Goal: Task Accomplishment & Management: Manage account settings

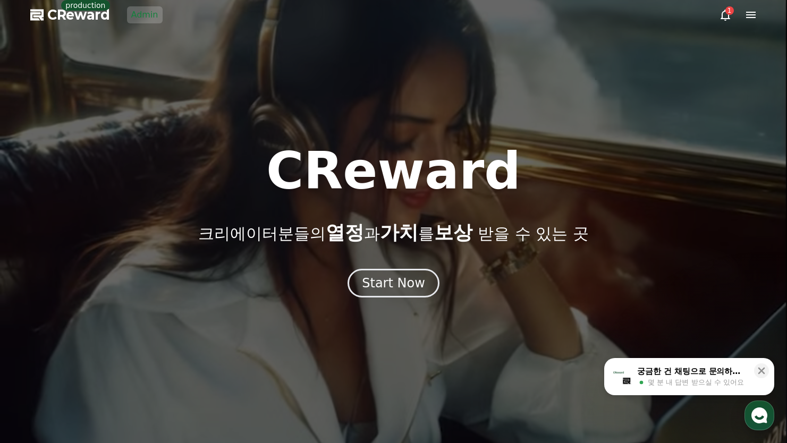
click at [146, 17] on link "Admin" at bounding box center [145, 14] width 36 height 17
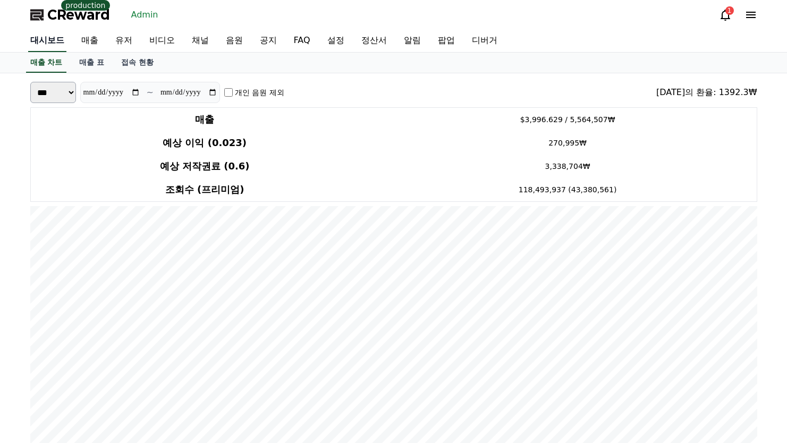
click at [56, 38] on link "대시보드" at bounding box center [47, 41] width 38 height 22
click at [115, 40] on link "유저" at bounding box center [124, 41] width 34 height 22
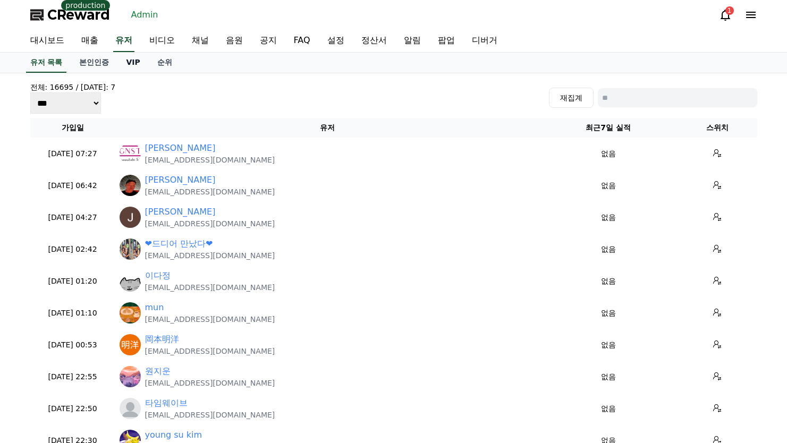
click at [131, 62] on link "VIP" at bounding box center [133, 63] width 31 height 20
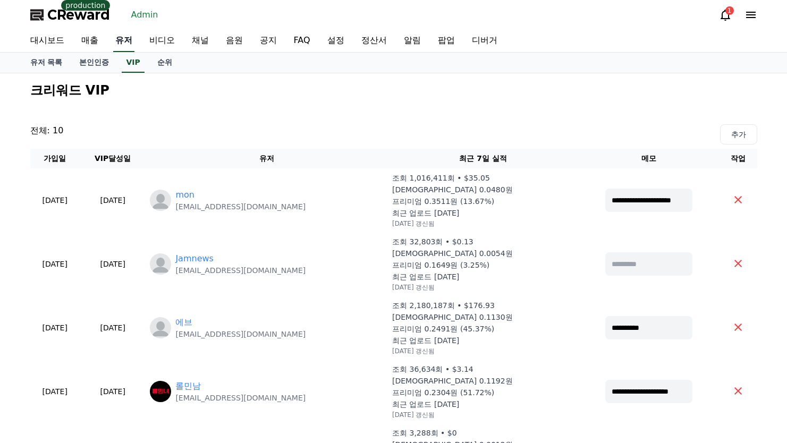
click at [114, 44] on link "유저" at bounding box center [123, 41] width 21 height 22
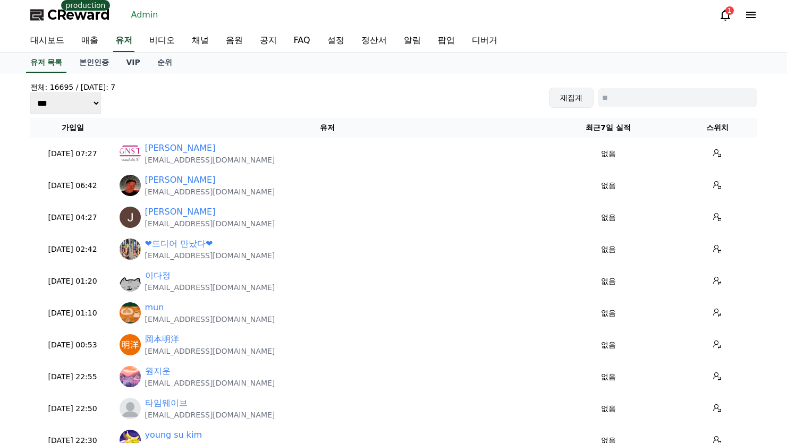
click at [565, 97] on button "재집계" at bounding box center [571, 98] width 45 height 20
click at [202, 39] on link "채널" at bounding box center [200, 41] width 34 height 22
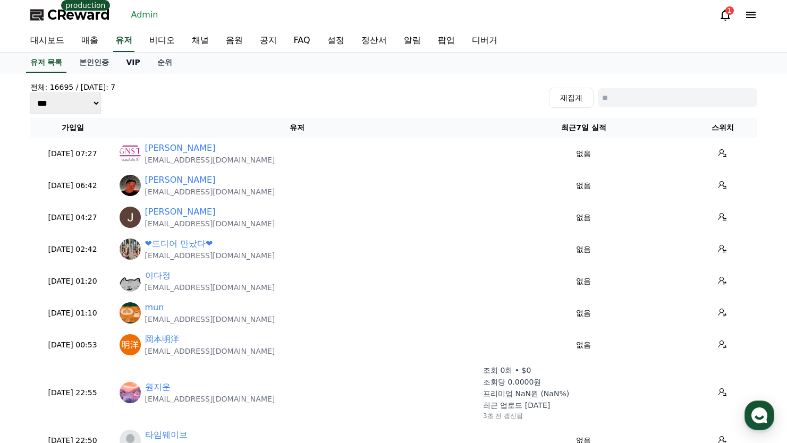
click at [136, 63] on link "VIP" at bounding box center [133, 63] width 31 height 20
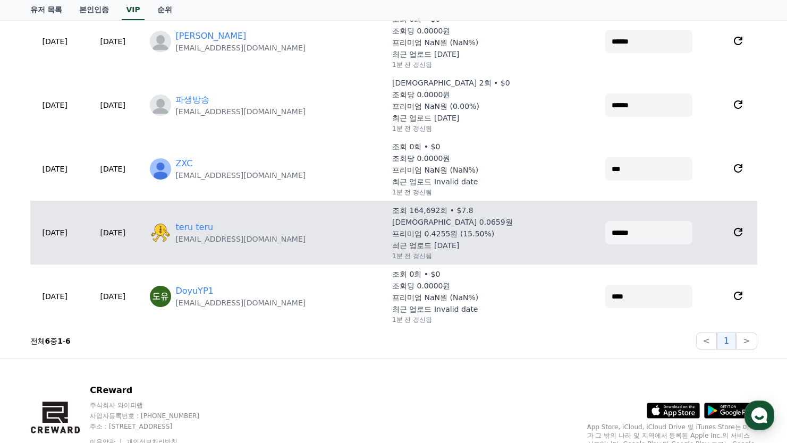
scroll to position [957, 0]
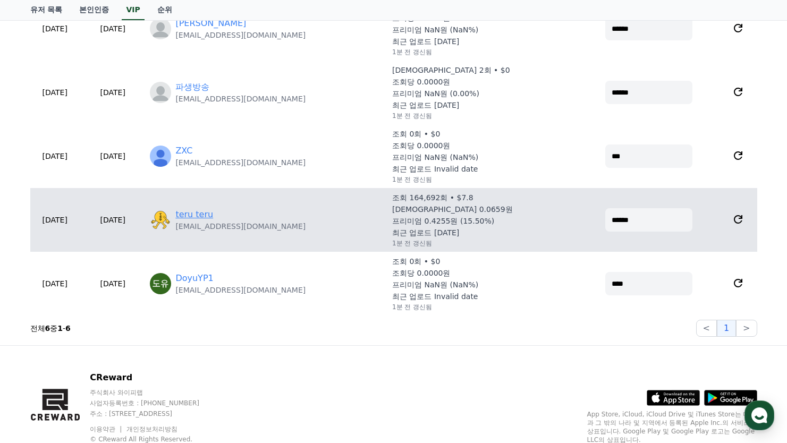
click at [213, 215] on link "teru teru" at bounding box center [194, 214] width 38 height 13
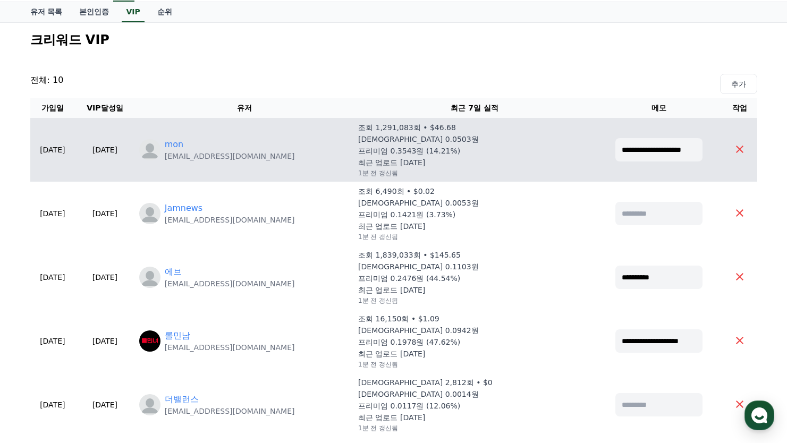
scroll to position [0, 0]
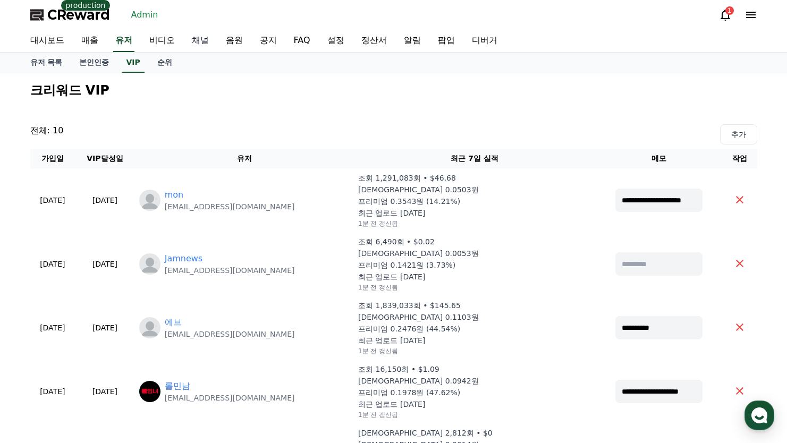
click at [198, 39] on link "채널" at bounding box center [200, 41] width 34 height 22
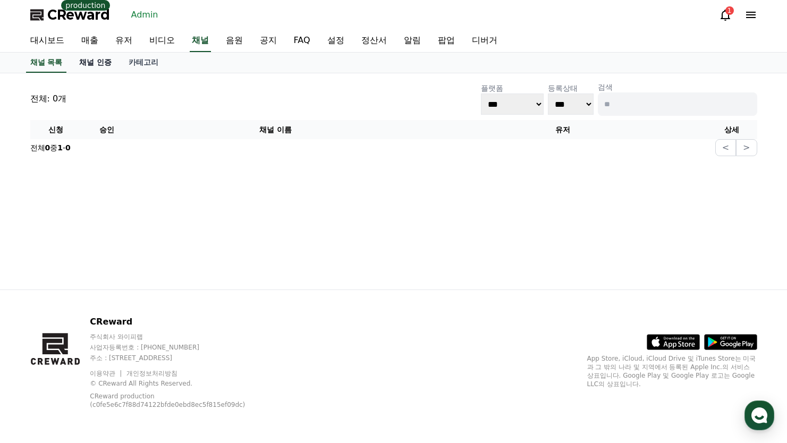
click at [96, 61] on link "채널 인증" at bounding box center [95, 63] width 49 height 20
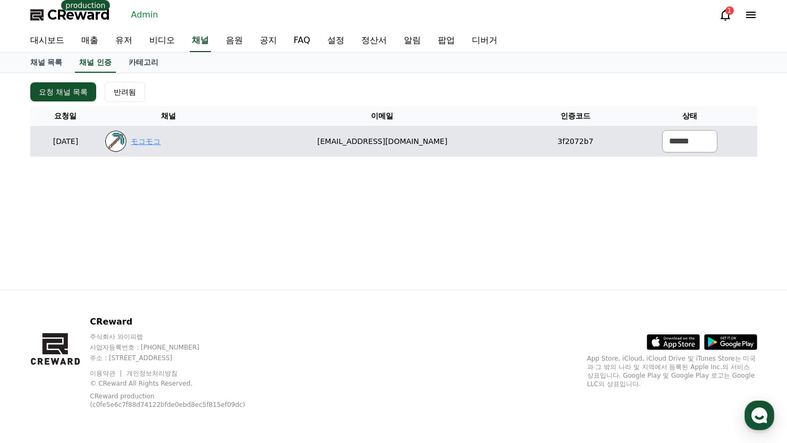
click at [161, 144] on link "モコモコ" at bounding box center [146, 141] width 30 height 11
click at [161, 139] on link "モコモコ" at bounding box center [146, 141] width 30 height 11
drag, startPoint x: 461, startPoint y: 152, endPoint x: 450, endPoint y: 140, distance: 16.2
click at [351, 146] on td "[EMAIL_ADDRESS][DOMAIN_NAME]" at bounding box center [382, 141] width 293 height 31
copy td "[EMAIL_ADDRESS][DOMAIN_NAME]"
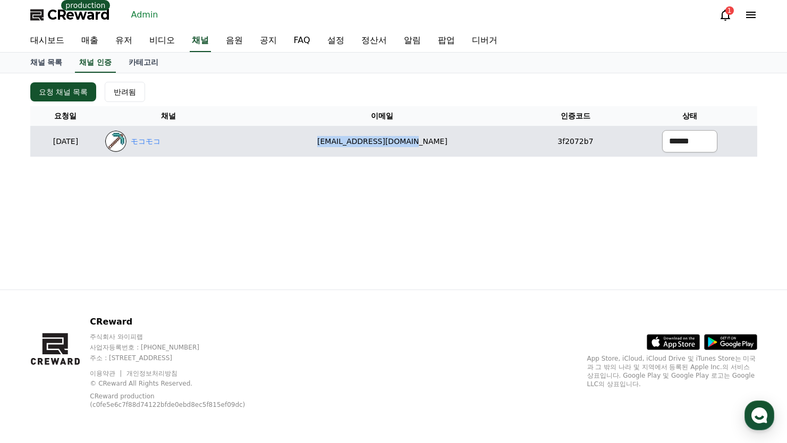
click at [695, 148] on select "****** *** ***" at bounding box center [689, 141] width 55 height 22
select select "********"
click at [662, 130] on select "****** *** ***" at bounding box center [689, 141] width 55 height 22
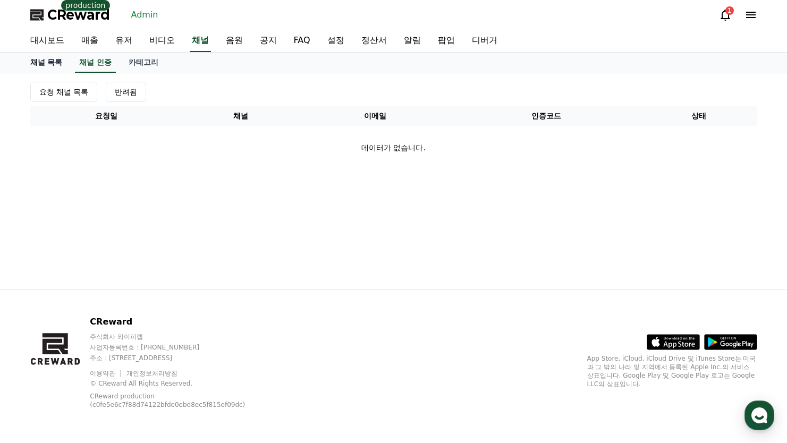
click at [52, 65] on link "채널 목록" at bounding box center [46, 63] width 49 height 20
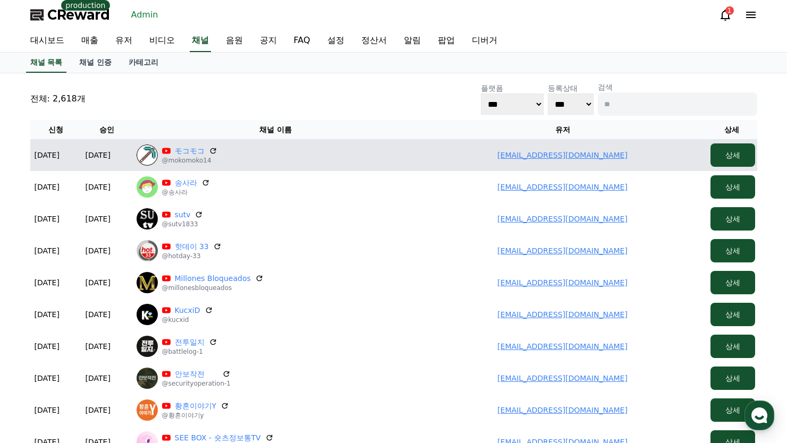
drag, startPoint x: 446, startPoint y: 148, endPoint x: 615, endPoint y: 166, distance: 170.6
click at [615, 166] on td "[EMAIL_ADDRESS][DOMAIN_NAME]" at bounding box center [562, 155] width 287 height 32
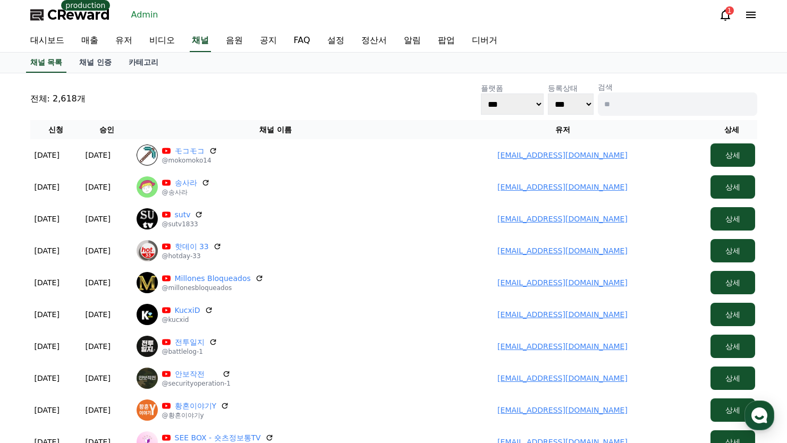
copy link "[EMAIL_ADDRESS][DOMAIN_NAME]"
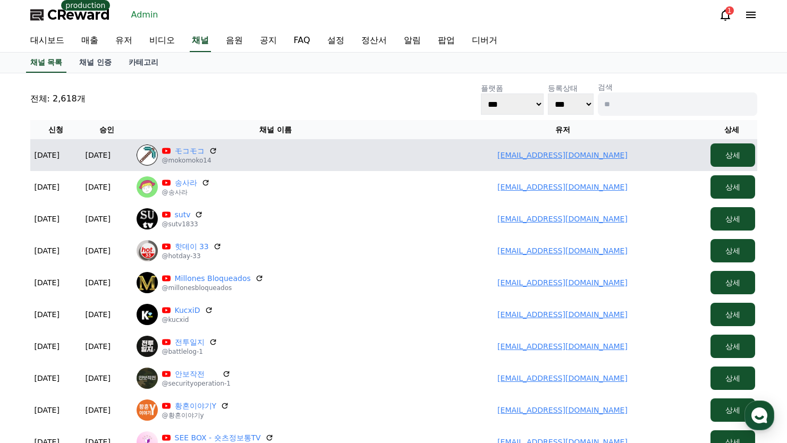
click at [567, 151] on link "[EMAIL_ADDRESS][DOMAIN_NAME]" at bounding box center [563, 155] width 130 height 9
click at [537, 158] on link "[EMAIL_ADDRESS][DOMAIN_NAME]" at bounding box center [563, 155] width 130 height 9
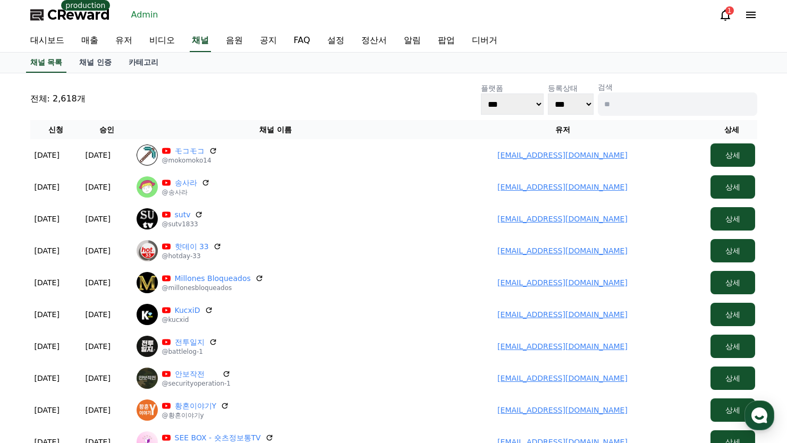
click at [242, 93] on div "전체: 2,618개 플랫폼 *** ***** **** 등록상태 *** *** 검색" at bounding box center [393, 99] width 727 height 34
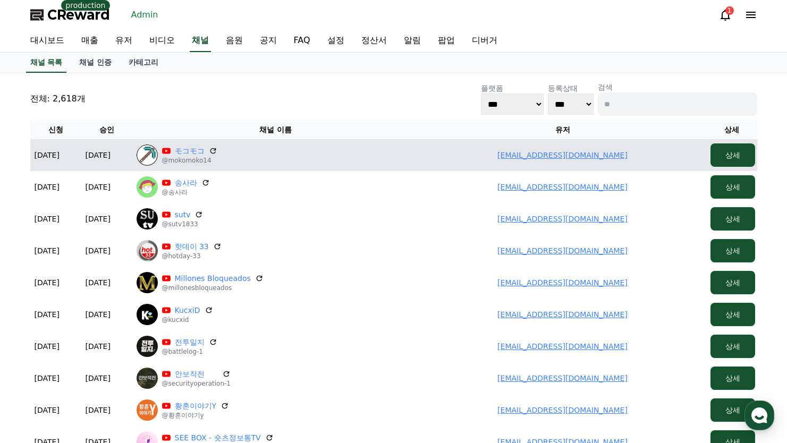
drag, startPoint x: 545, startPoint y: 158, endPoint x: 642, endPoint y: 160, distance: 96.8
click at [635, 160] on td "[EMAIL_ADDRESS][DOMAIN_NAME]" at bounding box center [562, 155] width 287 height 32
copy link "[EMAIL_ADDRESS][DOMAIN_NAME]"
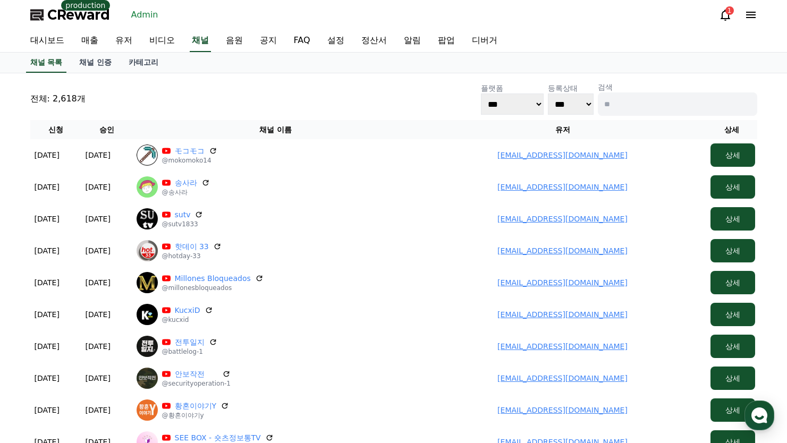
click at [651, 103] on input at bounding box center [678, 104] width 160 height 23
paste input "**********"
type input "**********"
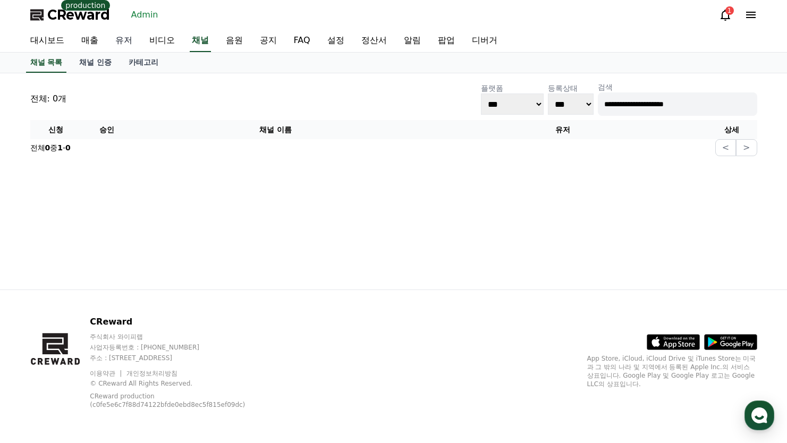
click at [124, 43] on link "유저" at bounding box center [124, 41] width 34 height 22
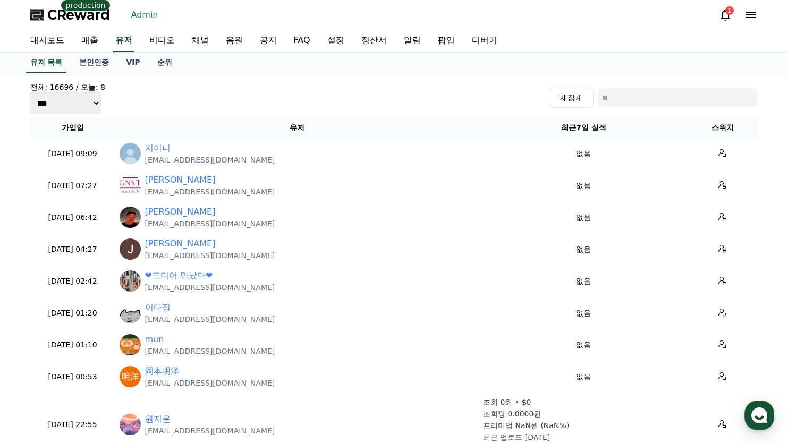
click at [627, 94] on input at bounding box center [678, 97] width 160 height 19
paste input "**********"
type input "**********"
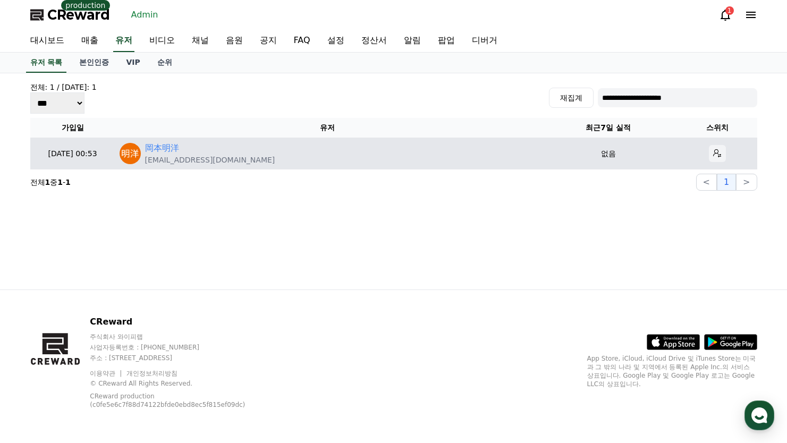
click at [714, 150] on icon at bounding box center [718, 153] width 9 height 9
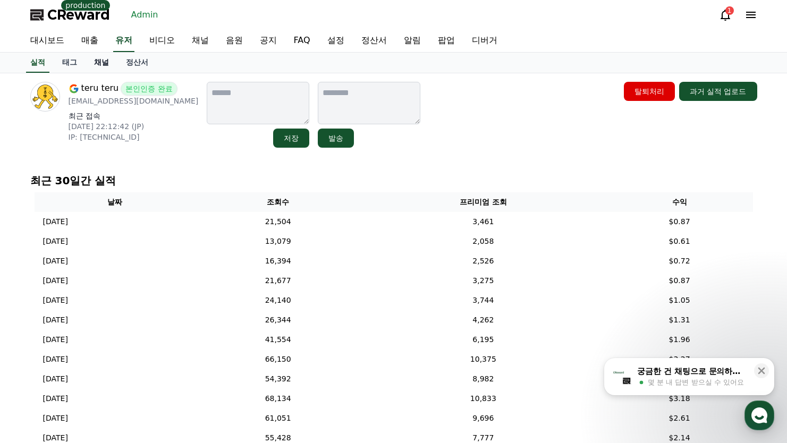
click at [107, 62] on link "채널" at bounding box center [102, 63] width 32 height 20
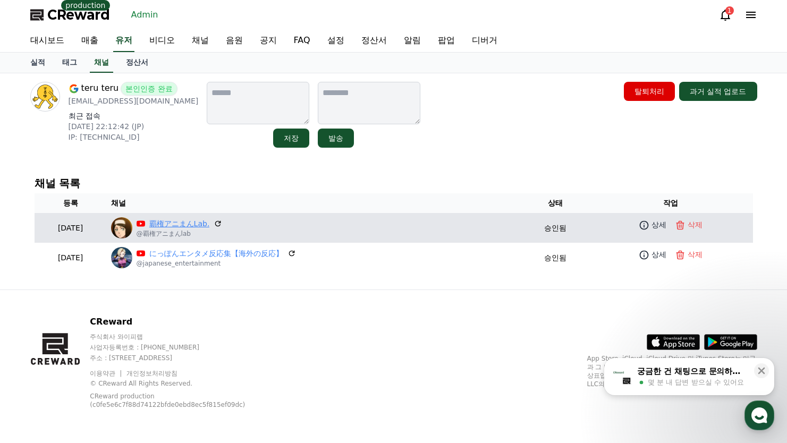
click at [210, 222] on link "覇権アニまんLab." at bounding box center [179, 224] width 61 height 11
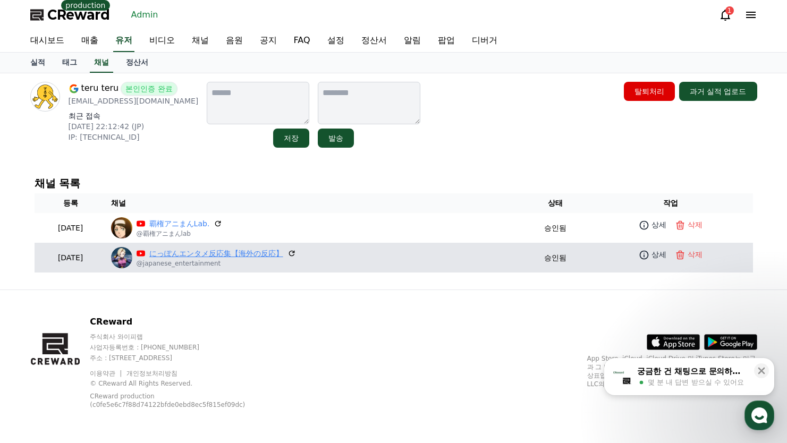
click at [272, 251] on link "にっぽんエンタメ反応集【海外の反応】" at bounding box center [216, 253] width 134 height 11
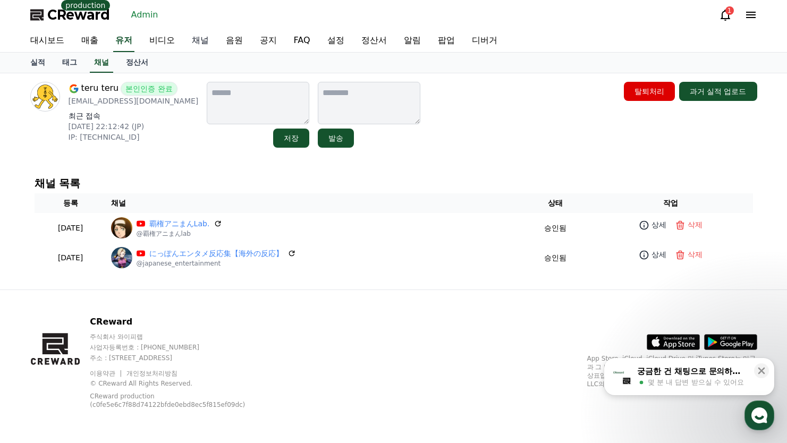
click at [203, 41] on link "채널" at bounding box center [200, 41] width 34 height 22
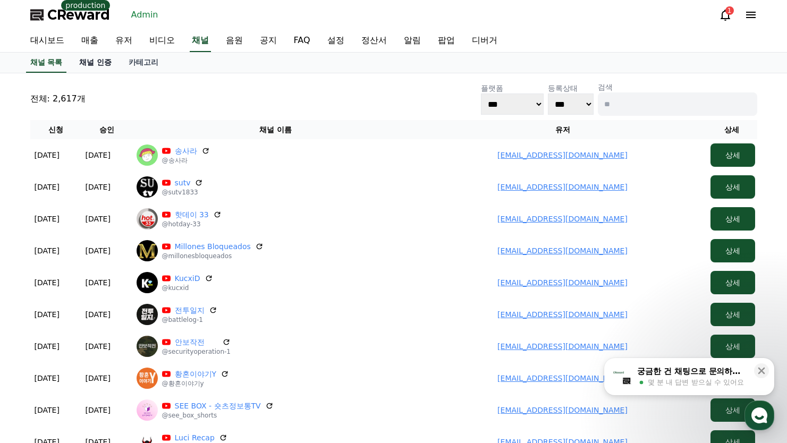
click at [95, 57] on link "채널 인증" at bounding box center [95, 63] width 49 height 20
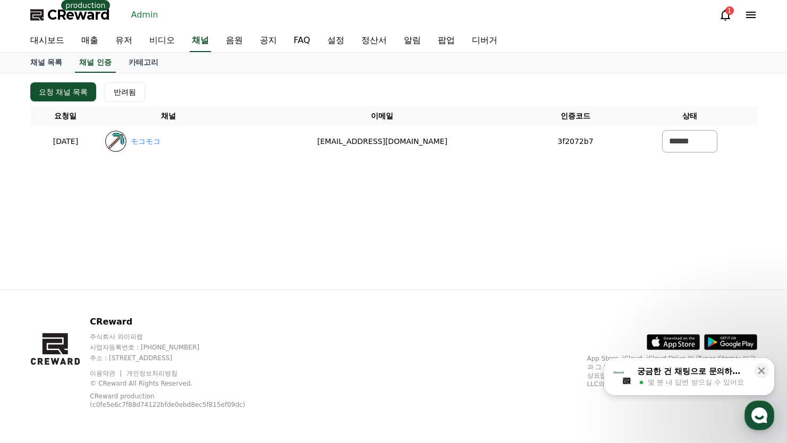
click at [164, 43] on link "비디오" at bounding box center [162, 41] width 43 height 22
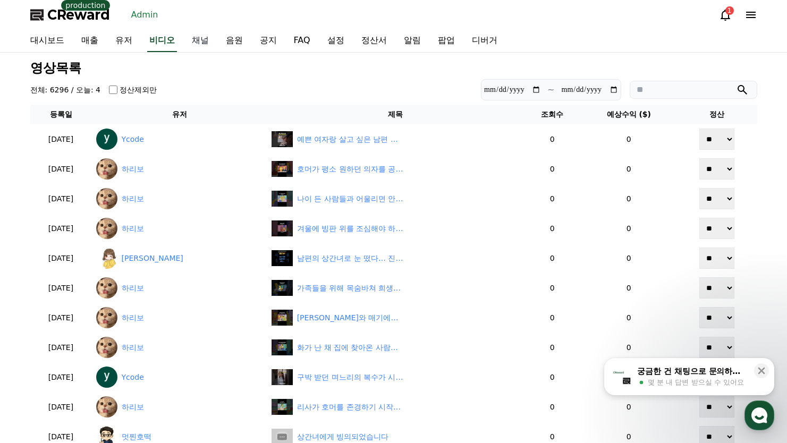
click at [203, 47] on link "채널" at bounding box center [200, 41] width 34 height 22
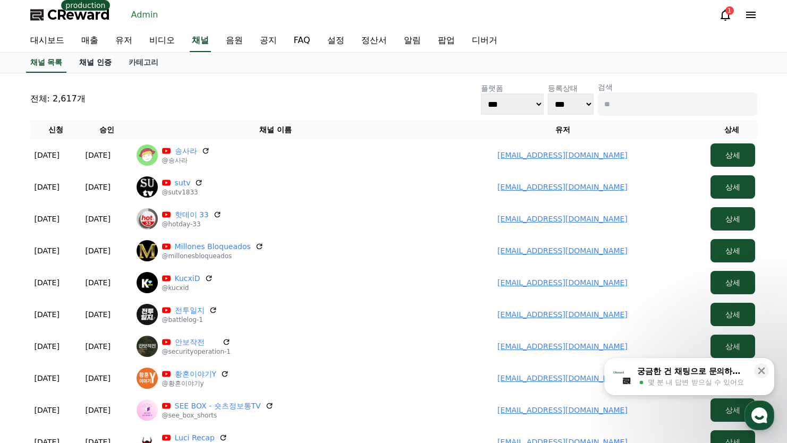
click at [94, 62] on link "채널 인증" at bounding box center [95, 63] width 49 height 20
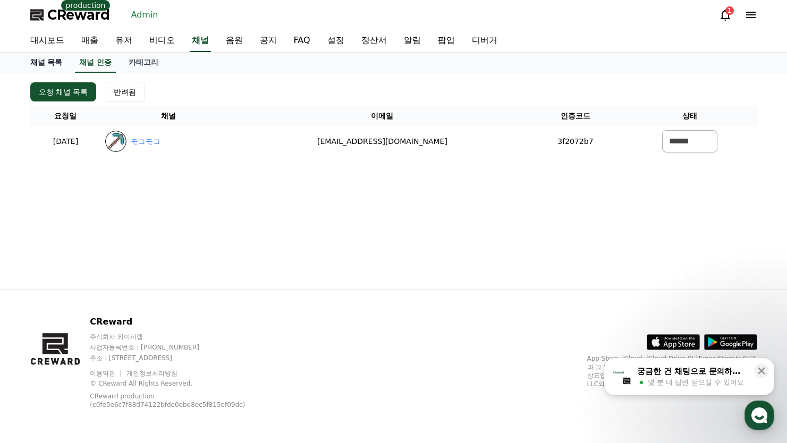
click at [62, 64] on link "채널 목록" at bounding box center [46, 63] width 49 height 20
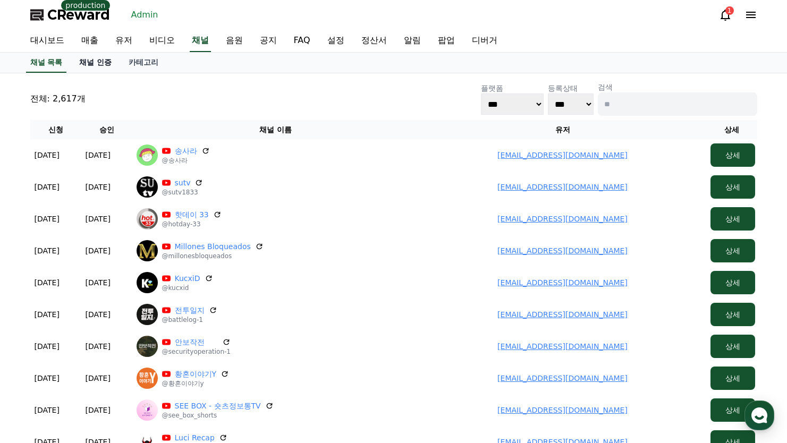
click at [110, 57] on link "채널 인증" at bounding box center [95, 63] width 49 height 20
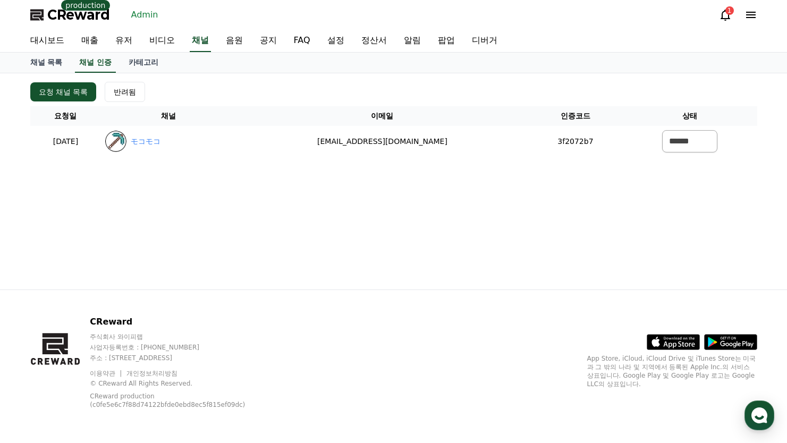
click at [150, 18] on link "Admin" at bounding box center [145, 14] width 36 height 17
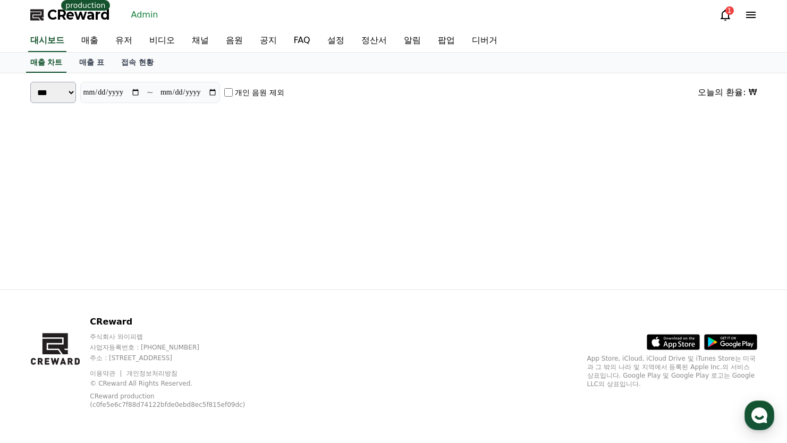
click at [85, 22] on span "CReward" at bounding box center [78, 14] width 63 height 17
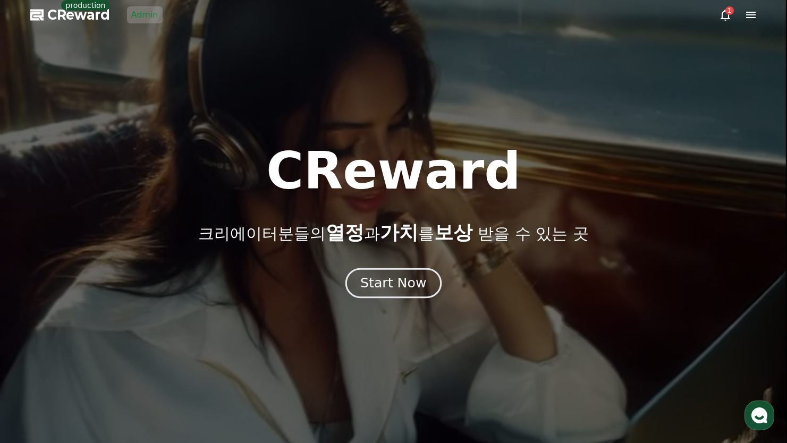
click at [368, 275] on div "Start Now" at bounding box center [393, 283] width 66 height 18
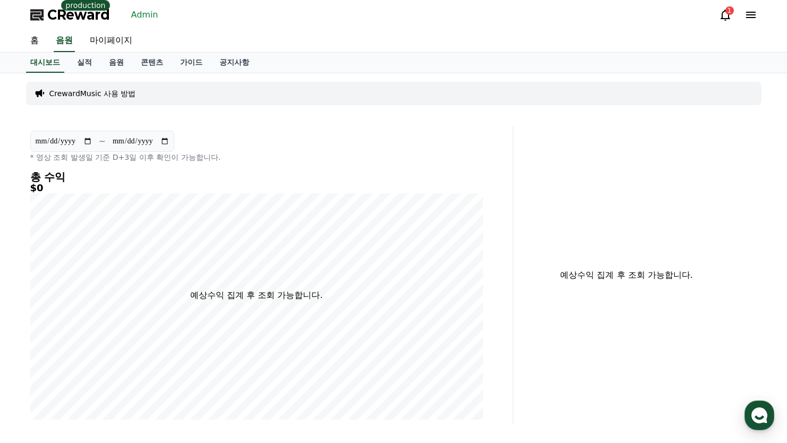
click at [135, 20] on link "Admin" at bounding box center [145, 14] width 36 height 17
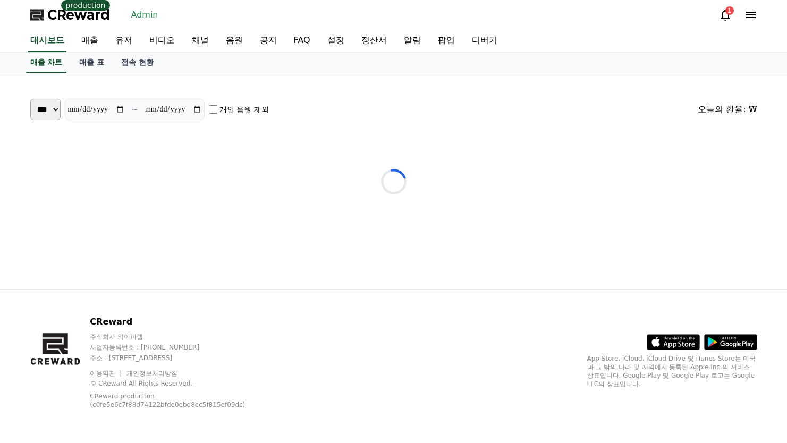
click at [89, 15] on span "CReward" at bounding box center [78, 14] width 63 height 17
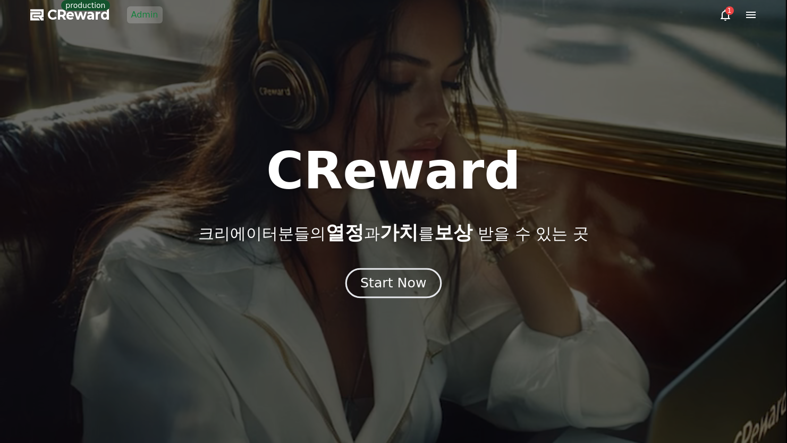
click at [398, 272] on button "Start Now" at bounding box center [394, 283] width 96 height 30
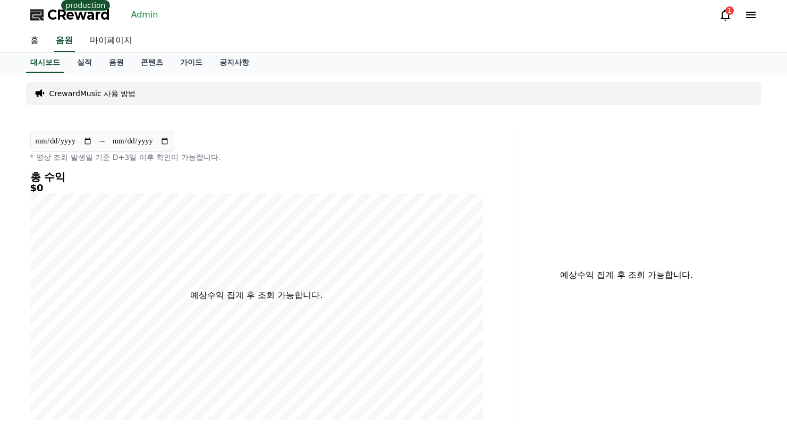
click at [114, 43] on link "마이페이지" at bounding box center [111, 41] width 60 height 22
select select "**********"
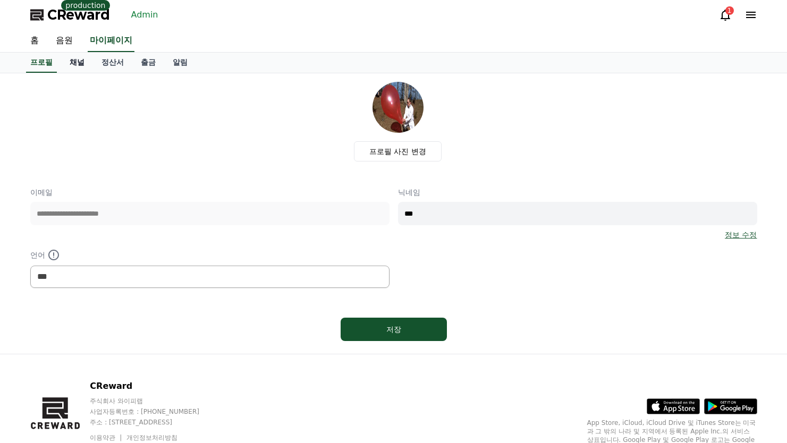
click at [75, 64] on link "채널" at bounding box center [77, 63] width 32 height 20
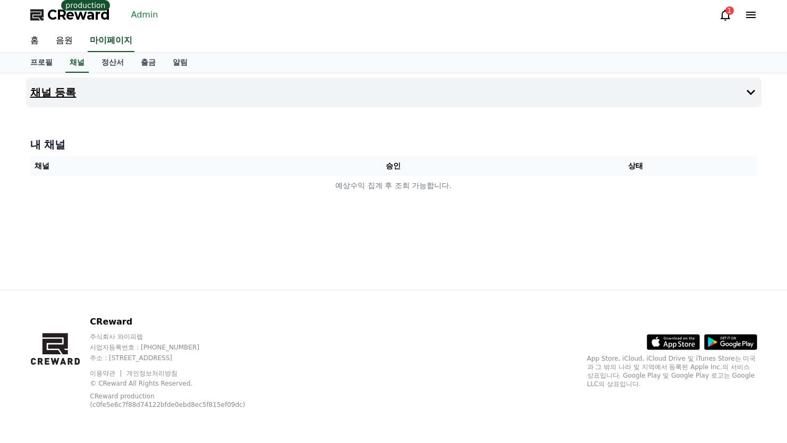
click at [170, 102] on button "채널 등록" at bounding box center [394, 93] width 736 height 30
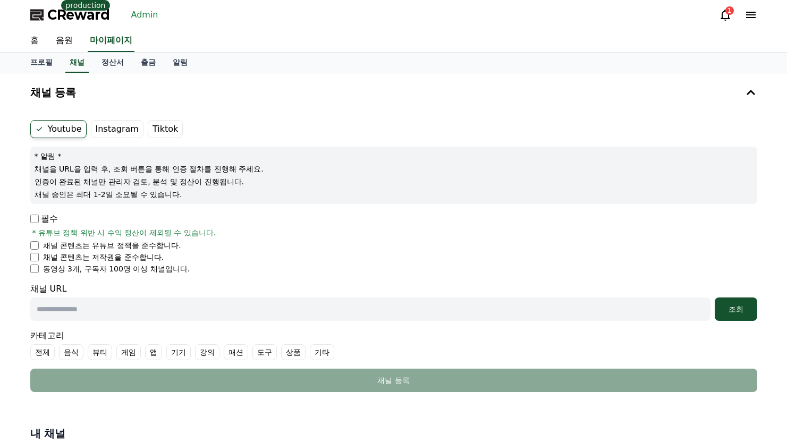
click at [28, 218] on div "Youtube Instagram Tiktok * 알림 * 채널을 URL을 입력 후, 조회 버튼을 통해 인증 절차를 진행해 주세요. 인증이 완료…" at bounding box center [394, 256] width 736 height 281
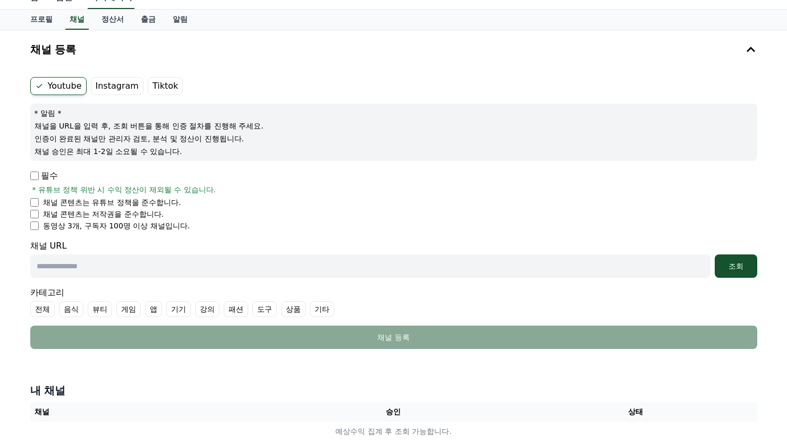
scroll to position [106, 0]
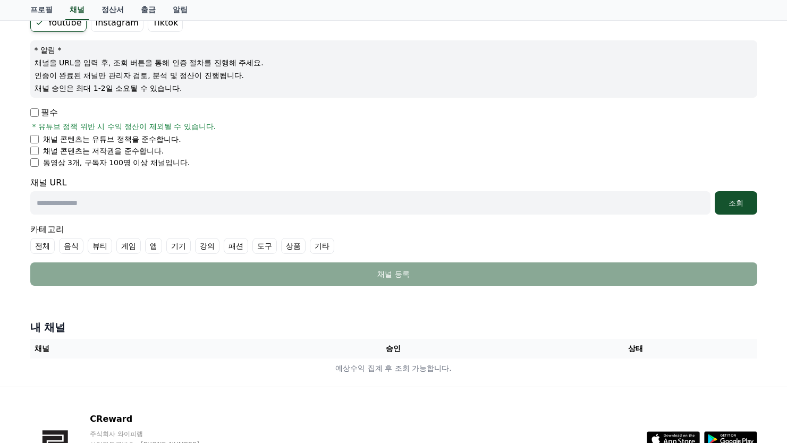
click at [146, 191] on div "채널 URL 조회" at bounding box center [393, 196] width 727 height 38
click at [158, 205] on input "text" at bounding box center [370, 202] width 681 height 23
click at [465, 207] on input "text" at bounding box center [370, 202] width 681 height 23
paste input "**********"
type input "**********"
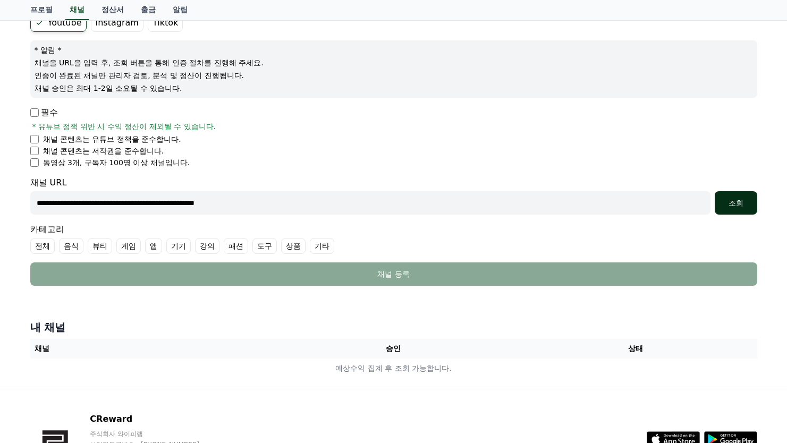
click at [735, 202] on div "조회" at bounding box center [736, 203] width 34 height 11
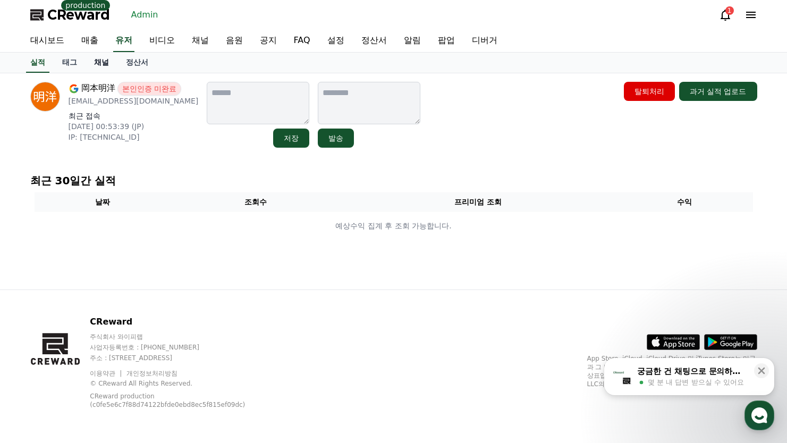
click at [97, 60] on link "채널" at bounding box center [102, 63] width 32 height 20
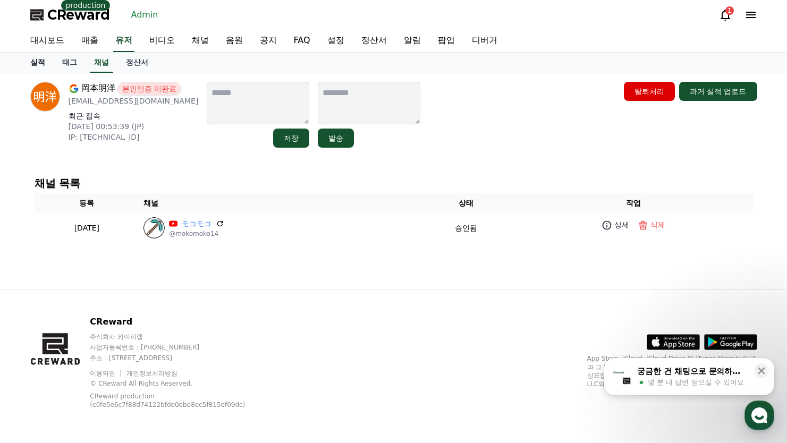
click at [28, 63] on link "실적" at bounding box center [38, 63] width 32 height 20
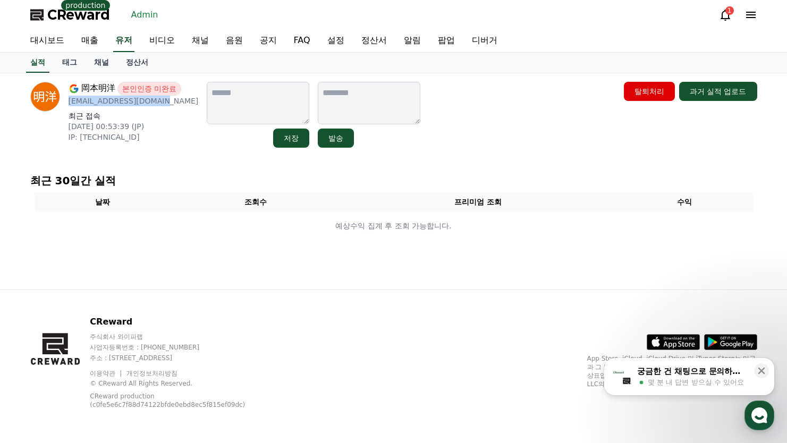
drag, startPoint x: 166, startPoint y: 100, endPoint x: 69, endPoint y: 105, distance: 96.9
click at [69, 105] on p "[EMAIL_ADDRESS][DOMAIN_NAME]" at bounding box center [134, 101] width 130 height 11
copy p "[EMAIL_ADDRESS][DOMAIN_NAME]"
click at [105, 110] on div "岡本明洋 본인인증 미완료 [EMAIL_ADDRESS][DOMAIN_NAME] 최근 접속 [DATE] 00:53:39 (JP) IP: [TECH…" at bounding box center [134, 115] width 130 height 66
drag, startPoint x: 68, startPoint y: 103, endPoint x: 115, endPoint y: 104, distance: 47.3
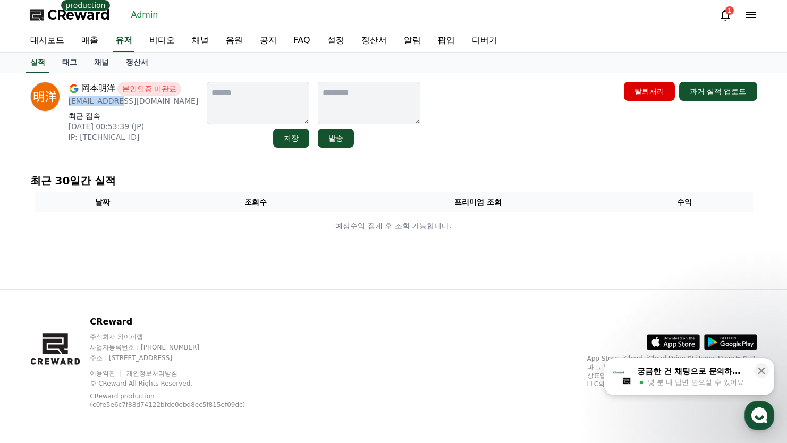
click at [115, 104] on div "岡本明洋 본인인증 미완료 [EMAIL_ADDRESS][DOMAIN_NAME] 최근 접속 [DATE] 00:53:39 (JP) IP: [TECH…" at bounding box center [114, 115] width 169 height 66
copy p "okaka108.911"
drag, startPoint x: 82, startPoint y: 90, endPoint x: 117, endPoint y: 91, distance: 35.1
click at [117, 91] on div "岡本明洋 본인인증 미완료" at bounding box center [134, 89] width 130 height 14
copy div "岡本明洋"
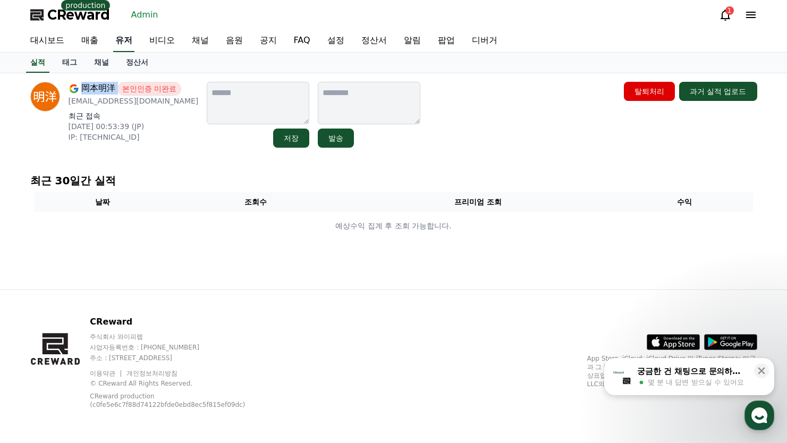
click at [121, 47] on link "유저" at bounding box center [123, 41] width 21 height 22
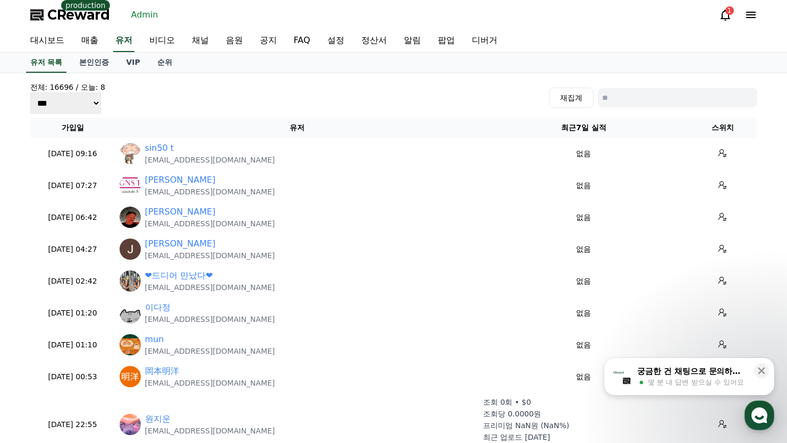
click at [659, 91] on input at bounding box center [678, 97] width 160 height 19
paste input "**********"
type input "**********"
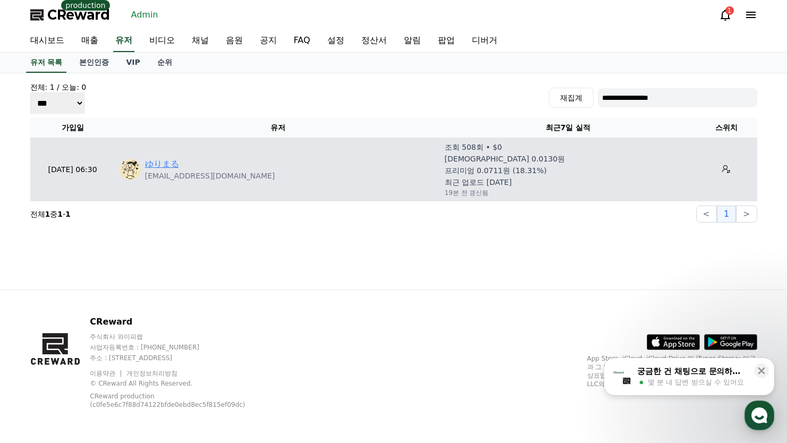
click at [155, 166] on link "ゆりまる" at bounding box center [162, 164] width 34 height 13
